Goal: Task Accomplishment & Management: Manage account settings

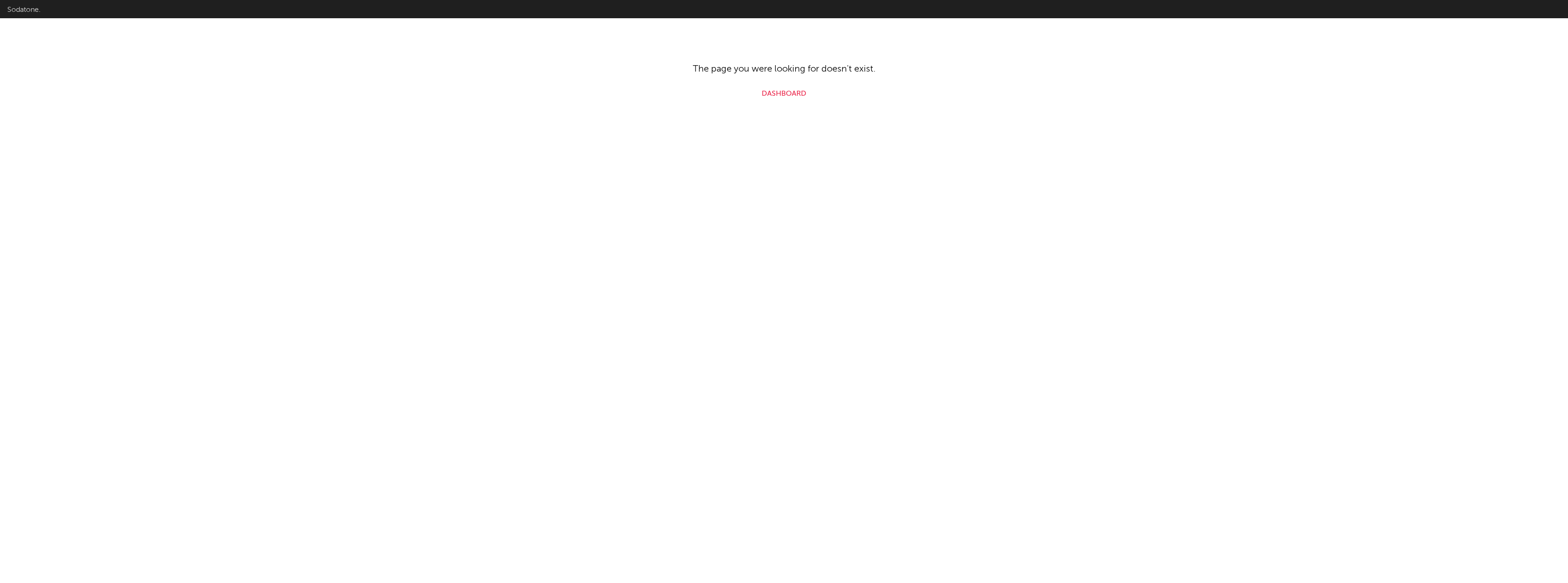
click at [795, 96] on link "Dashboard" at bounding box center [784, 94] width 44 height 11
select select "recorded_music"
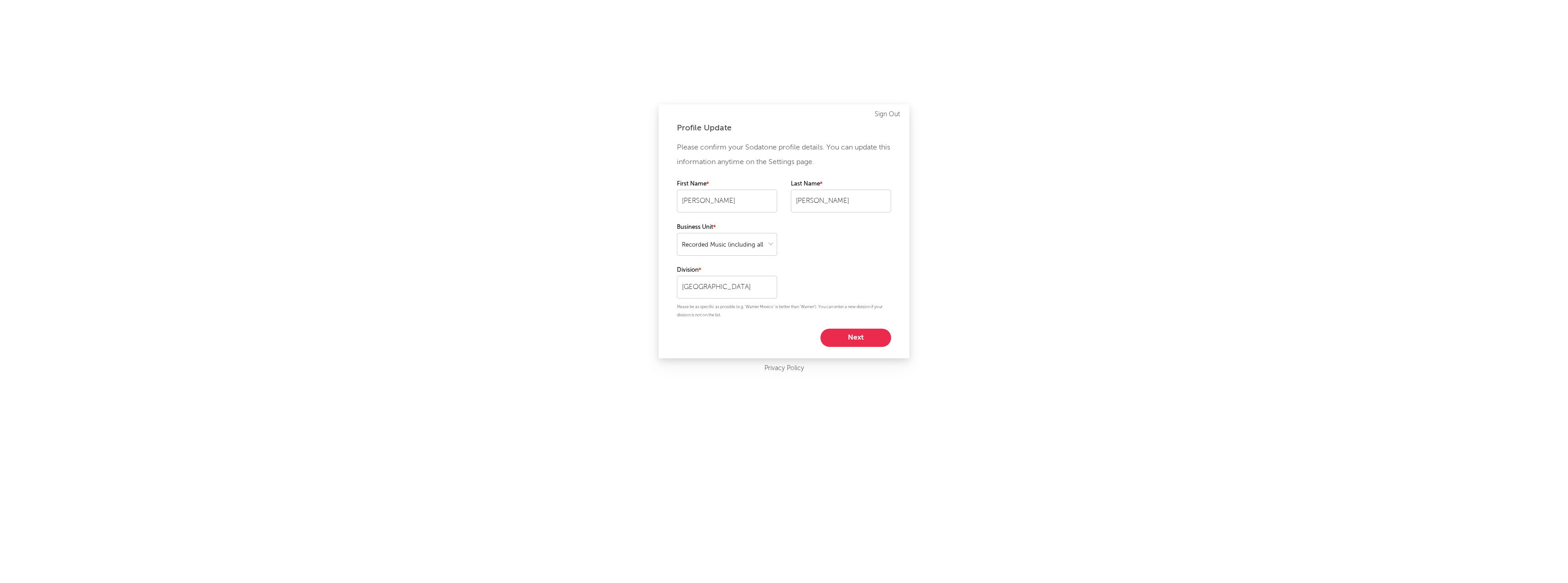
click at [859, 337] on button "Next" at bounding box center [856, 337] width 70 height 18
select select "other"
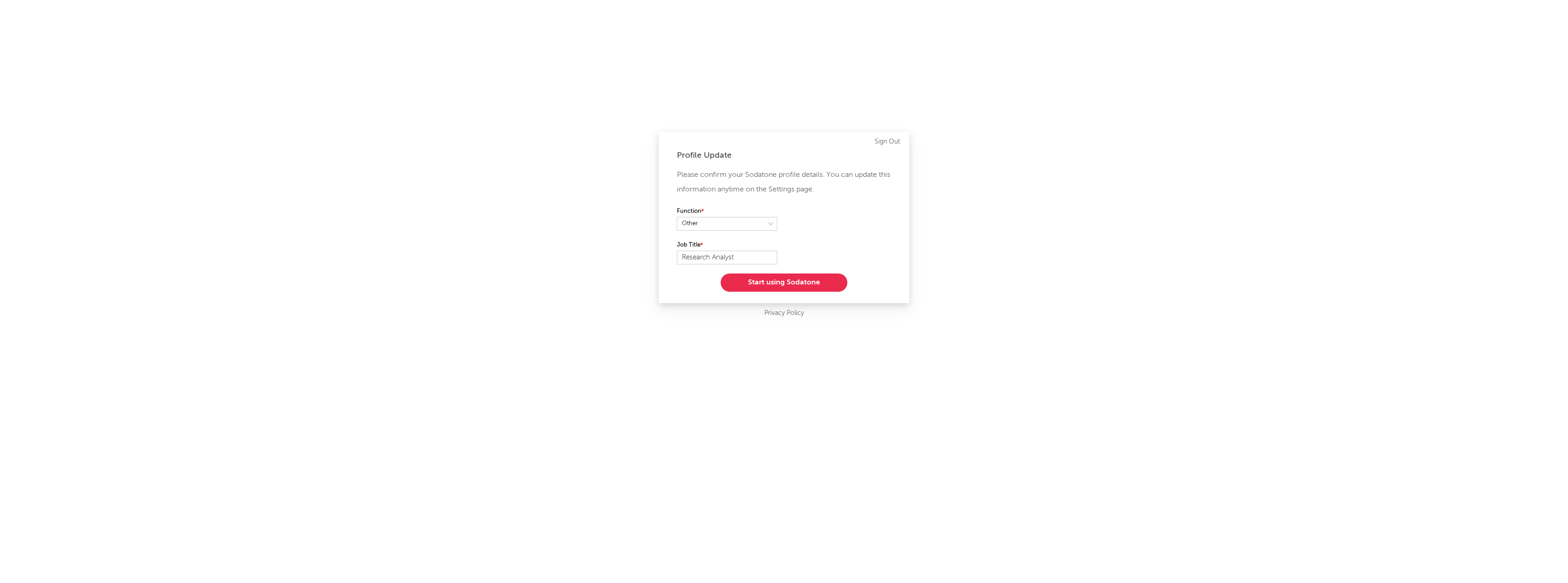
click at [762, 287] on button "Start using Sodatone" at bounding box center [784, 283] width 127 height 18
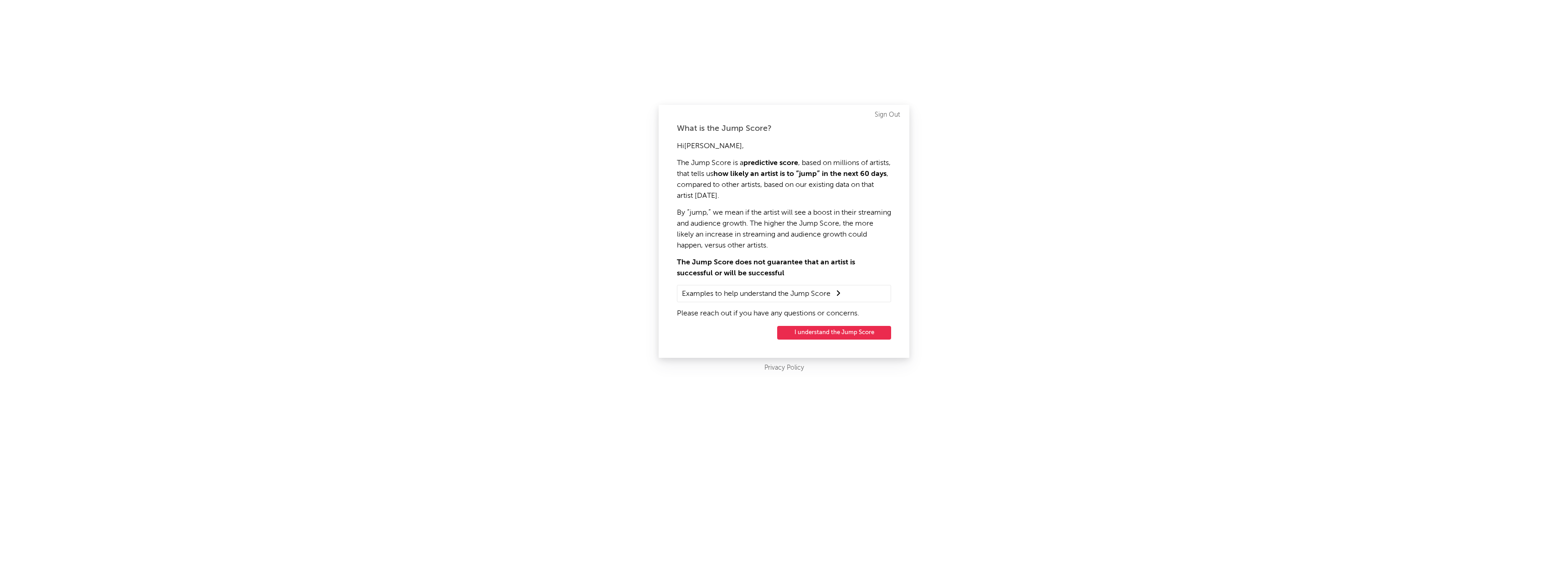
click at [833, 332] on button "I understand the Jump Score" at bounding box center [834, 333] width 114 height 14
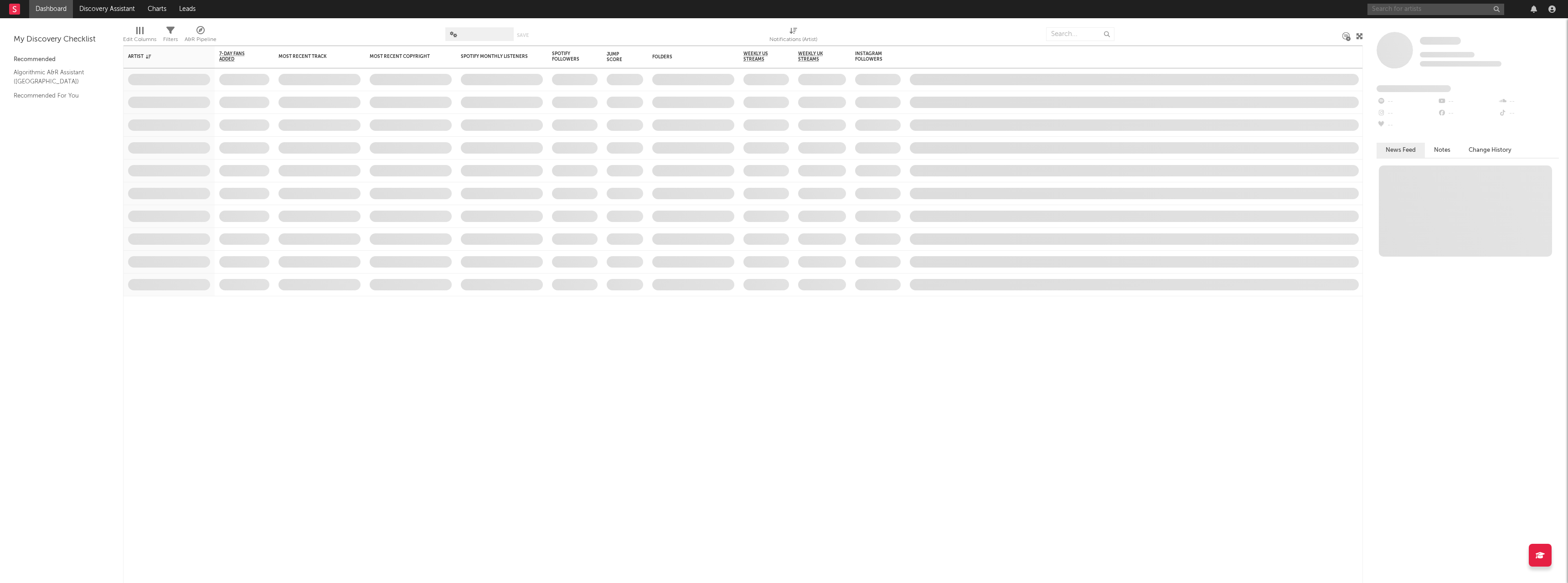
click at [1386, 10] on input "text" at bounding box center [1436, 9] width 137 height 12
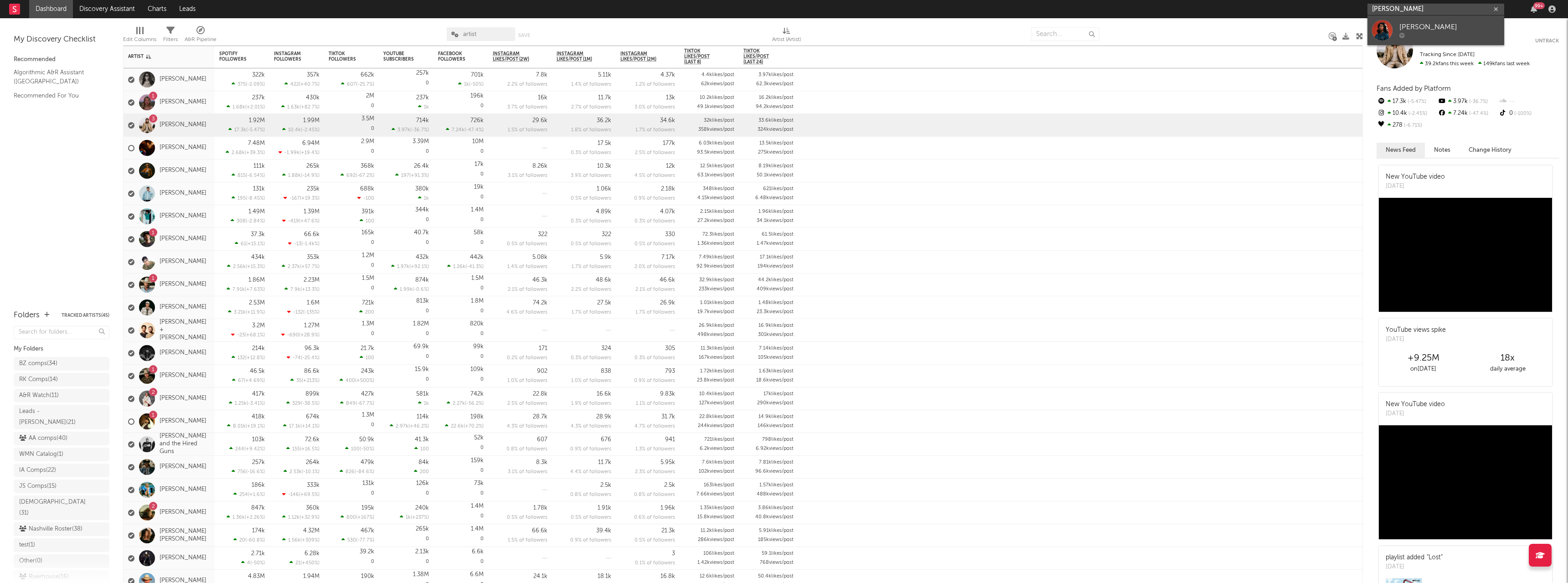
type input "[PERSON_NAME]"
click at [1391, 27] on div at bounding box center [1382, 30] width 21 height 21
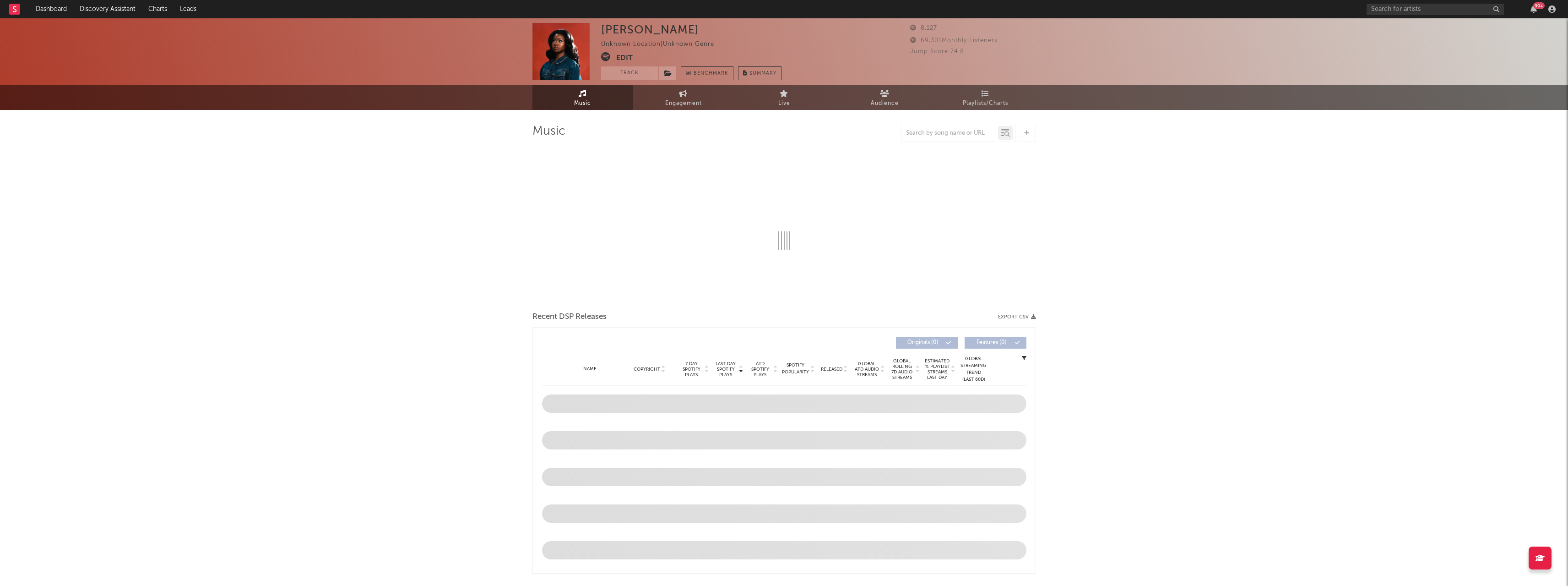
select select "1w"
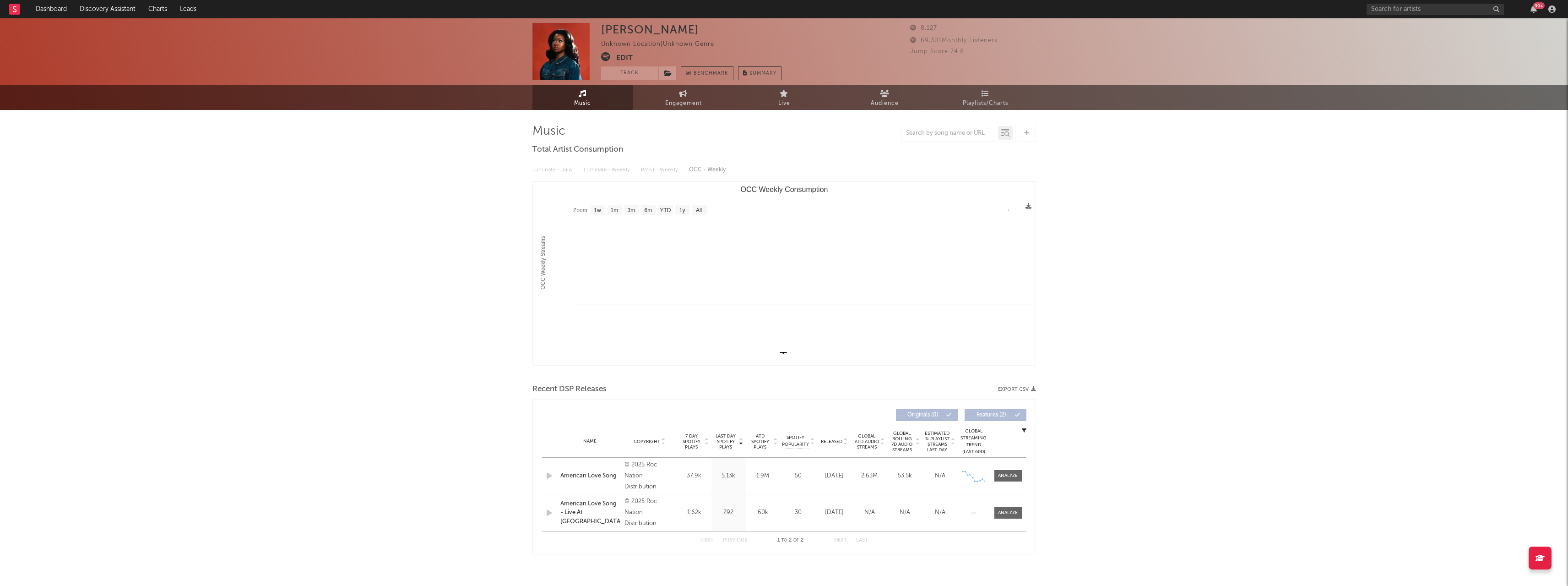
click at [619, 58] on button "Edit" at bounding box center [624, 58] width 16 height 12
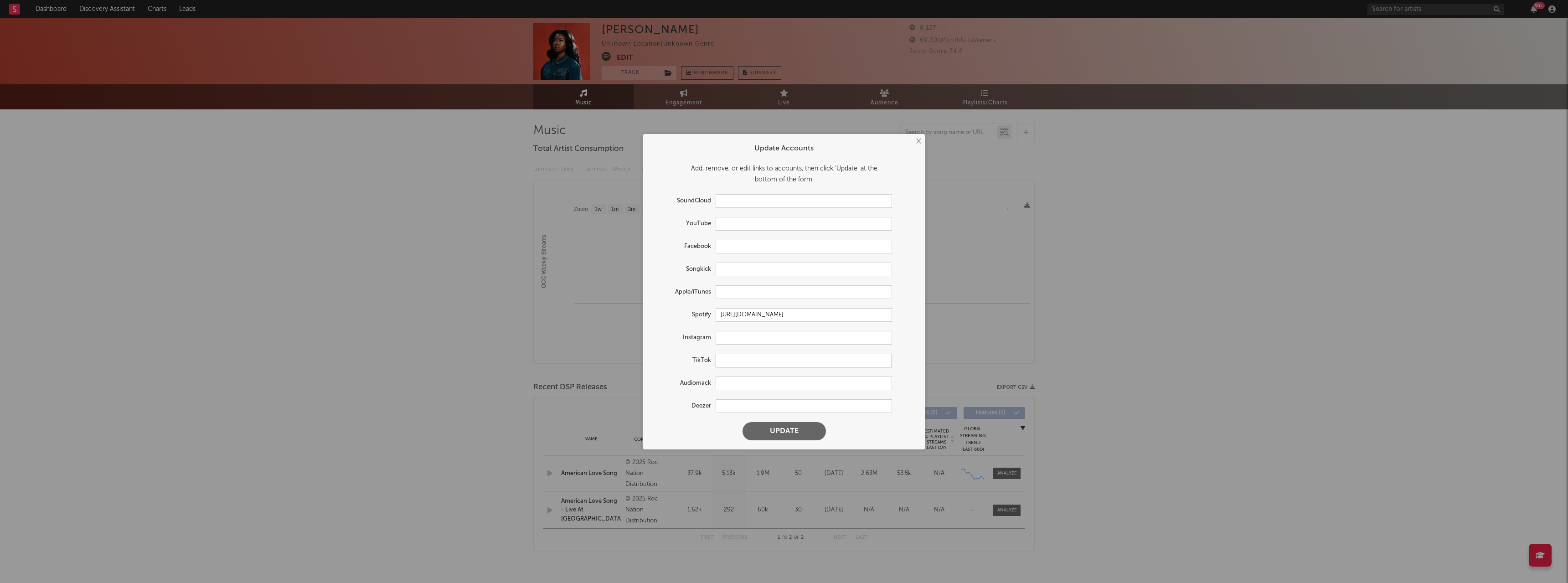
click at [734, 361] on input "text" at bounding box center [804, 361] width 177 height 14
paste input "[URL][DOMAIN_NAME]"
type input "[URL][DOMAIN_NAME]"
click at [769, 435] on button "Update" at bounding box center [784, 431] width 83 height 18
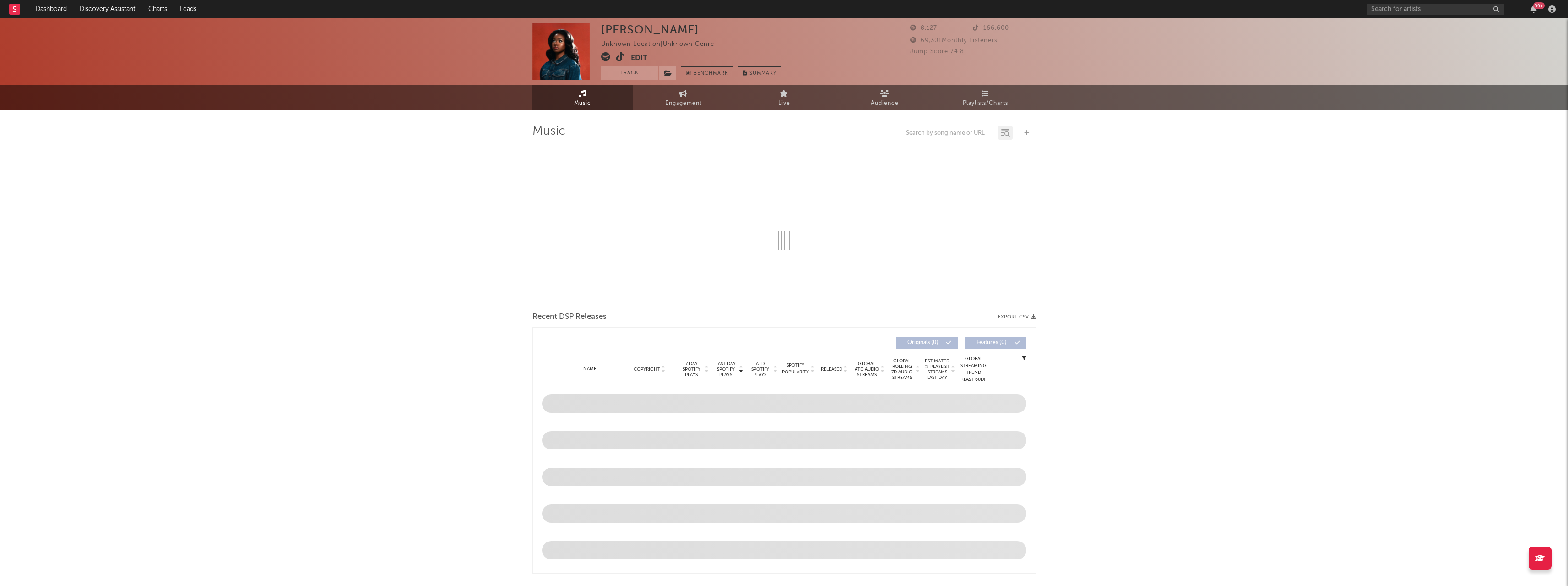
select select "1w"
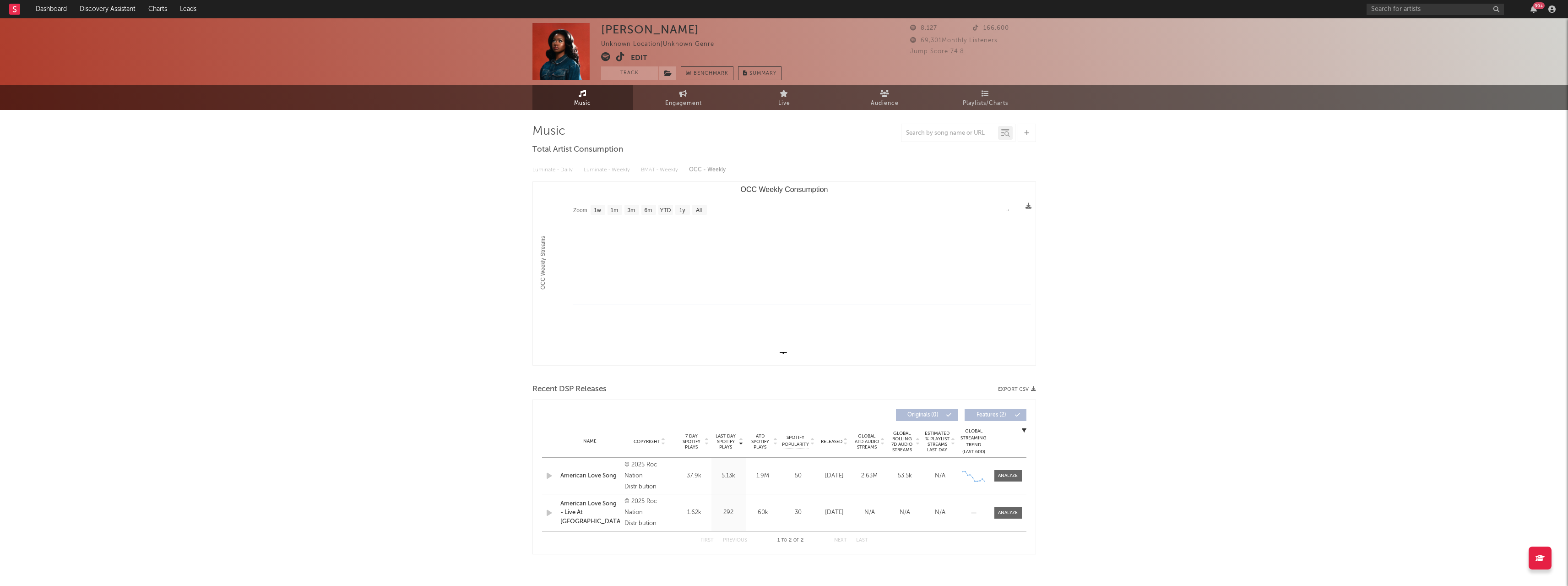
click at [637, 60] on button "Edit" at bounding box center [639, 58] width 16 height 12
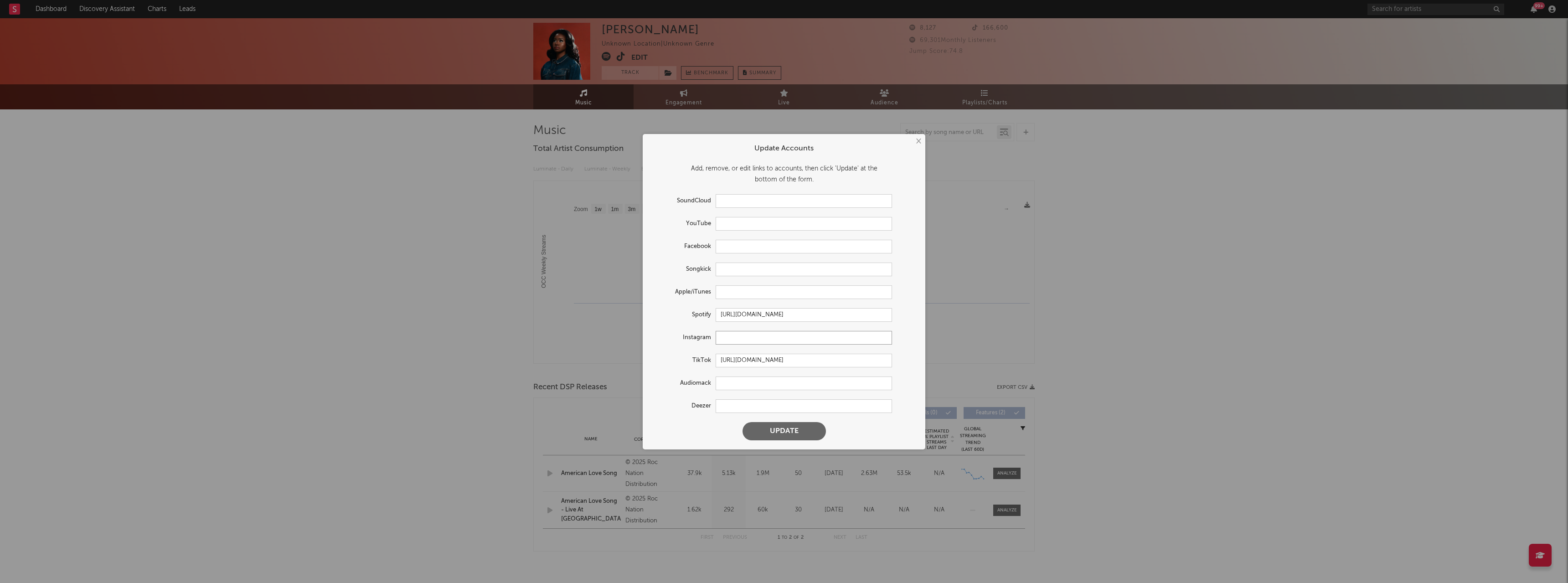
click at [725, 341] on input "text" at bounding box center [804, 337] width 177 height 14
paste input "[URL][DOMAIN_NAME]"
type input "[URL][DOMAIN_NAME]"
click at [784, 429] on button "Update" at bounding box center [784, 431] width 83 height 18
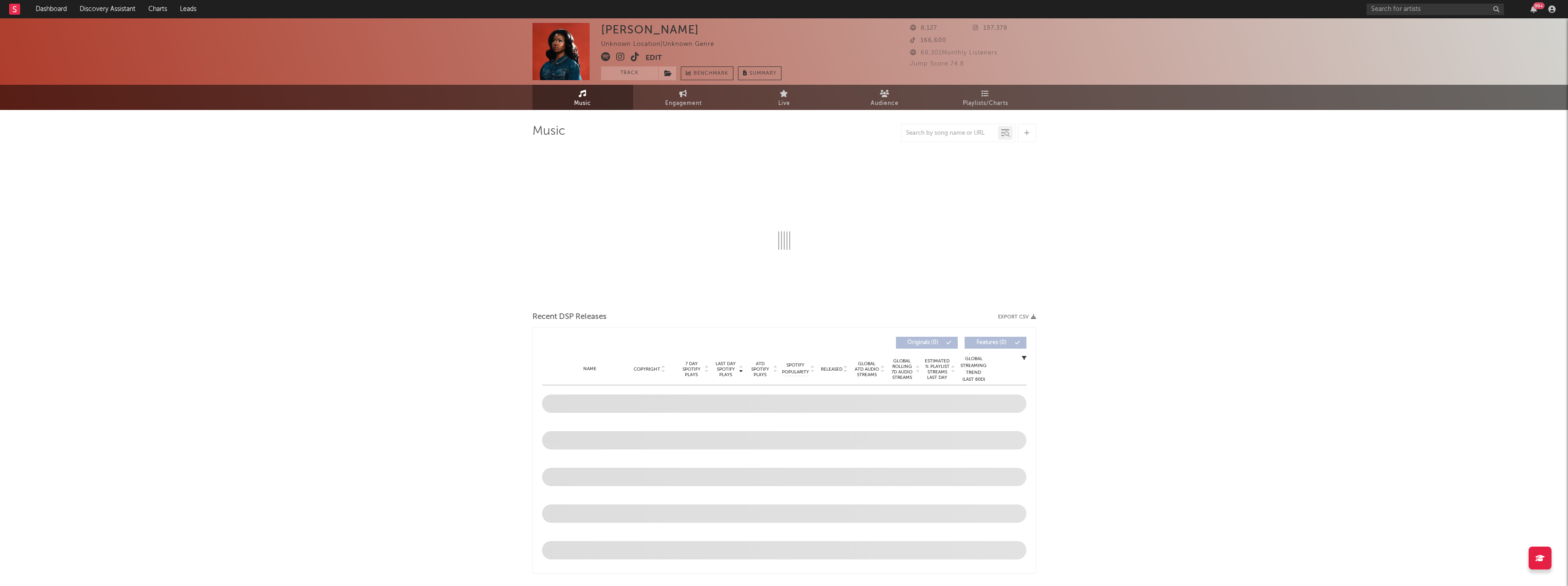
select select "1w"
